Goal: Task Accomplishment & Management: Manage account settings

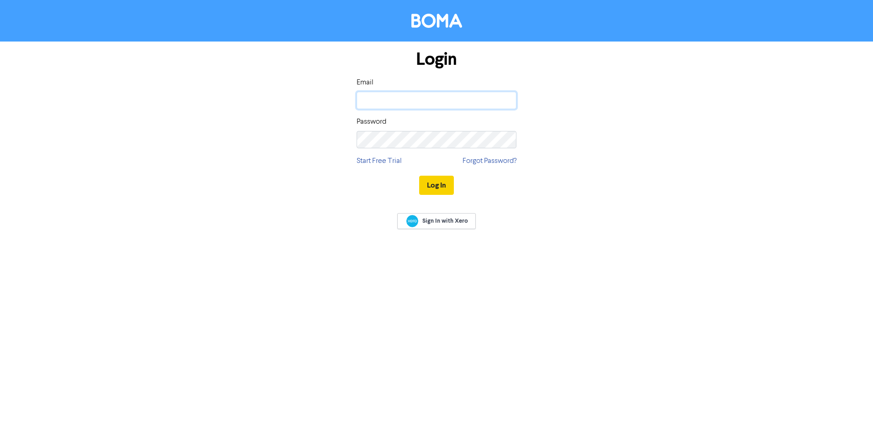
type input "kathleen.fraser@ashtonwheelans.co.nz"
click at [430, 184] on button "Log In" at bounding box center [436, 185] width 35 height 19
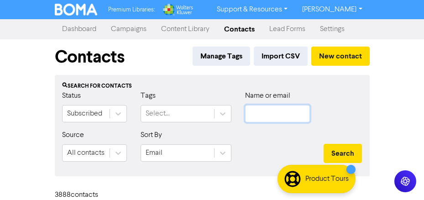
click at [278, 119] on input "text" at bounding box center [277, 113] width 65 height 17
paste input "ben@sitedatum.co.nz"
type input "ben@sitedatum.co.nz"
click at [324, 144] on button "Search" at bounding box center [343, 153] width 38 height 19
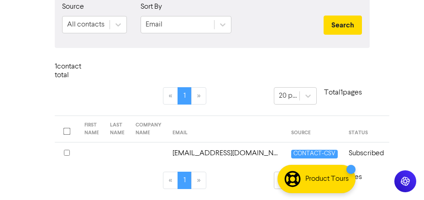
scroll to position [0, 0]
click at [226, 155] on td "ben@sitedatum.co.nz" at bounding box center [226, 154] width 119 height 22
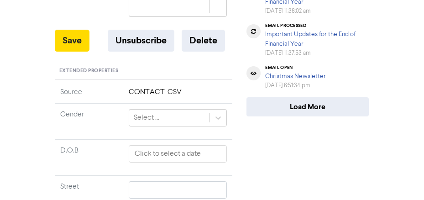
scroll to position [365, 0]
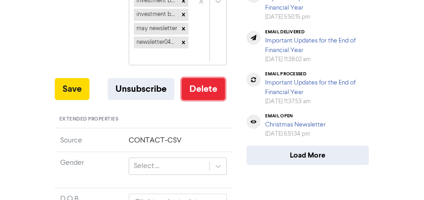
click at [211, 79] on button "Delete" at bounding box center [203, 89] width 43 height 22
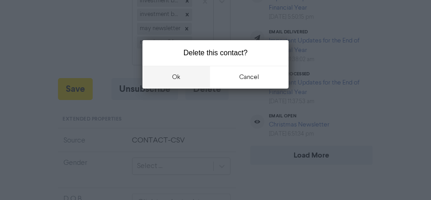
click at [185, 74] on button "ok" at bounding box center [177, 77] width 68 height 23
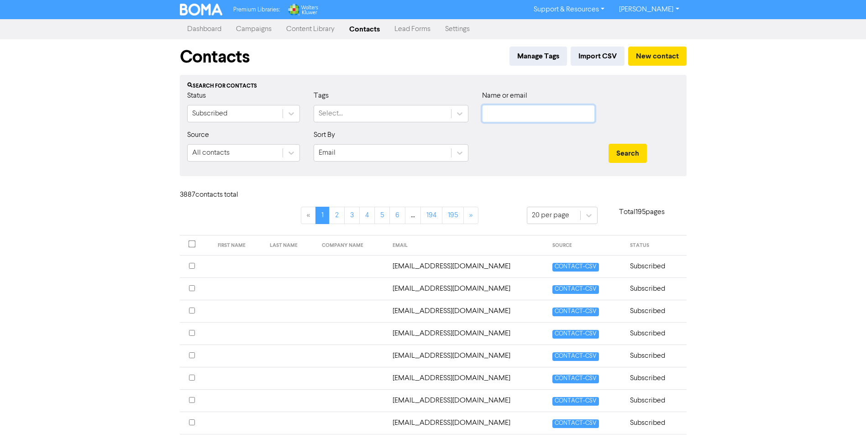
click at [510, 113] on input "text" at bounding box center [538, 113] width 113 height 17
paste input "[EMAIL_ADDRESS][DOMAIN_NAME]"
type input "[EMAIL_ADDRESS][DOMAIN_NAME]"
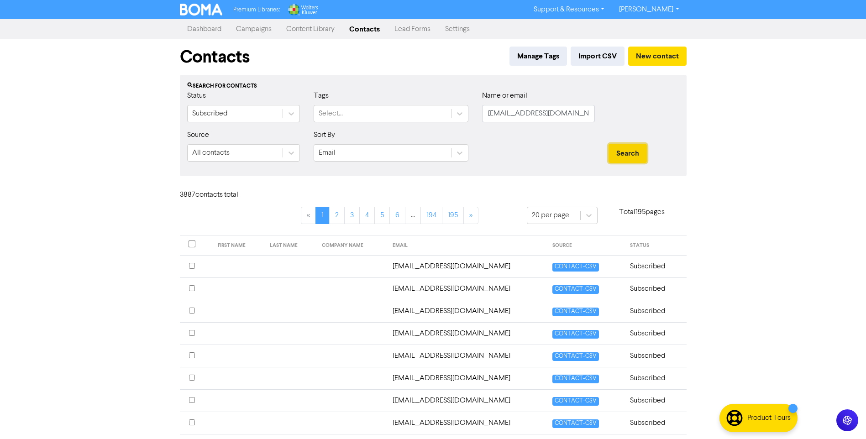
click at [637, 153] on button "Search" at bounding box center [628, 153] width 38 height 19
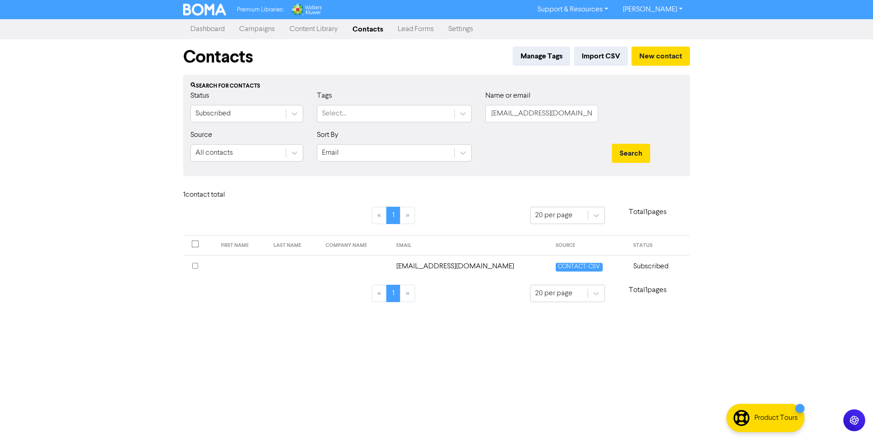
click at [457, 266] on td "[EMAIL_ADDRESS][DOMAIN_NAME]" at bounding box center [471, 266] width 160 height 22
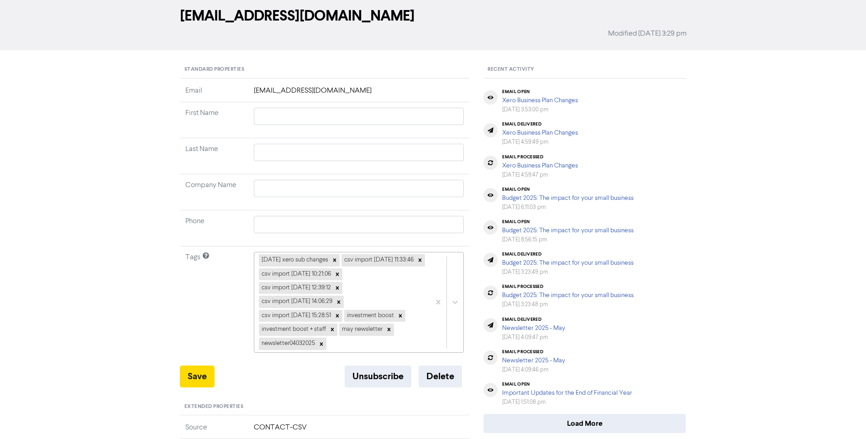
scroll to position [91, 0]
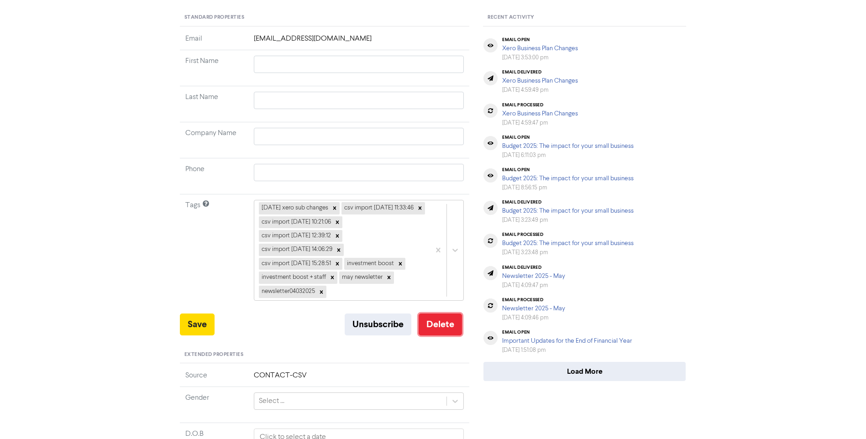
click at [445, 336] on button "Delete" at bounding box center [440, 325] width 43 height 22
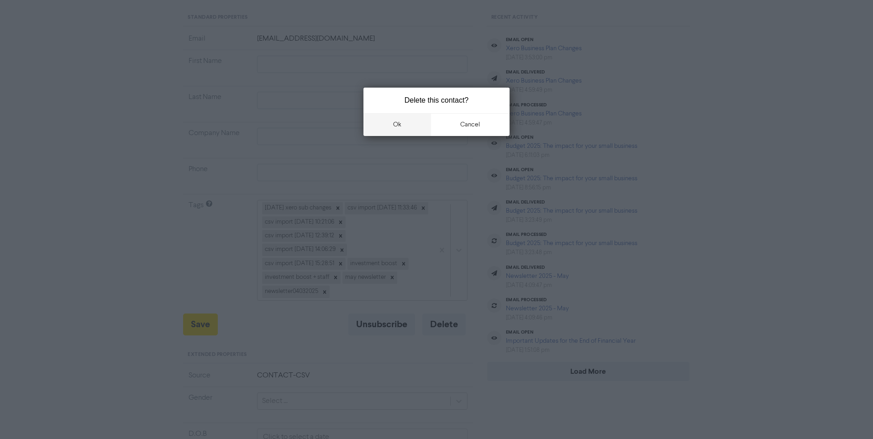
click at [411, 128] on button "ok" at bounding box center [398, 124] width 68 height 23
